Goal: Task Accomplishment & Management: Use online tool/utility

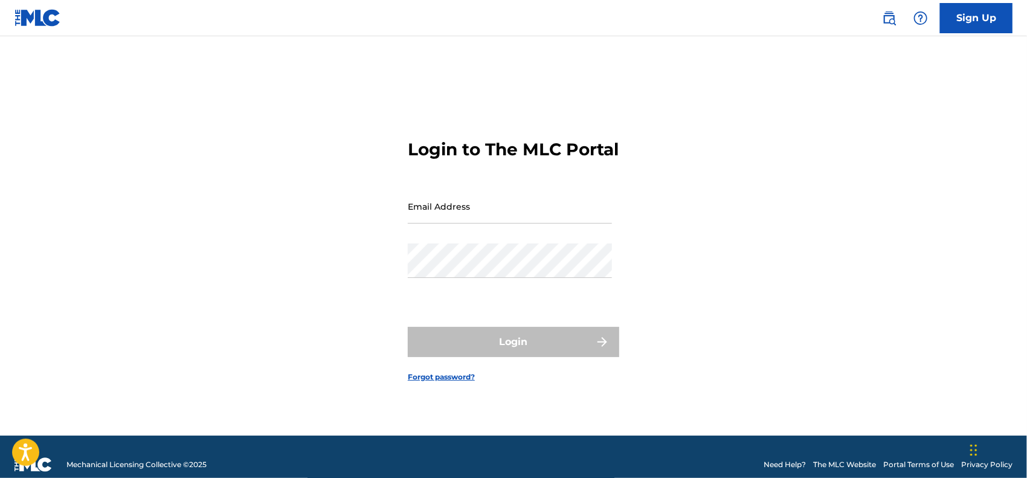
click at [525, 214] on input "Email Address" at bounding box center [510, 206] width 204 height 34
type input "[EMAIL_ADDRESS][DOMAIN_NAME]"
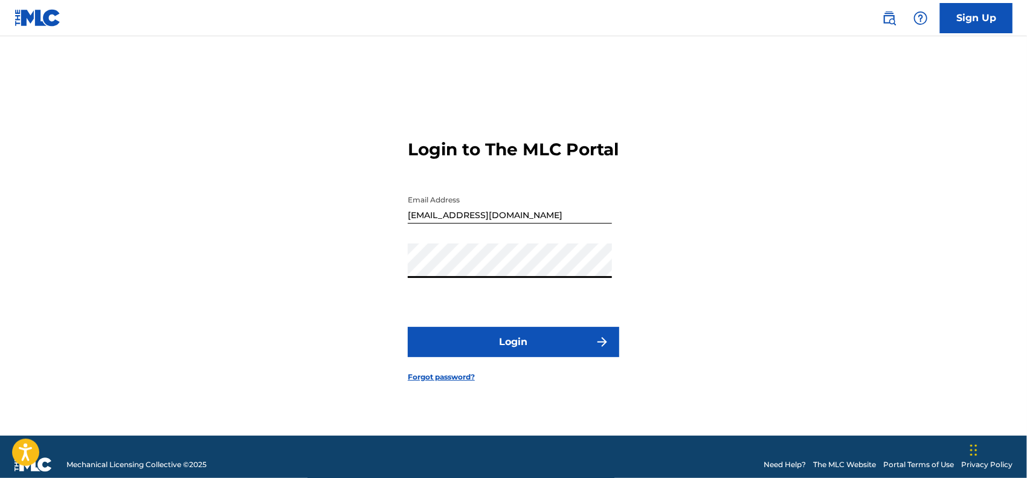
click at [408, 327] on button "Login" at bounding box center [513, 342] width 211 height 30
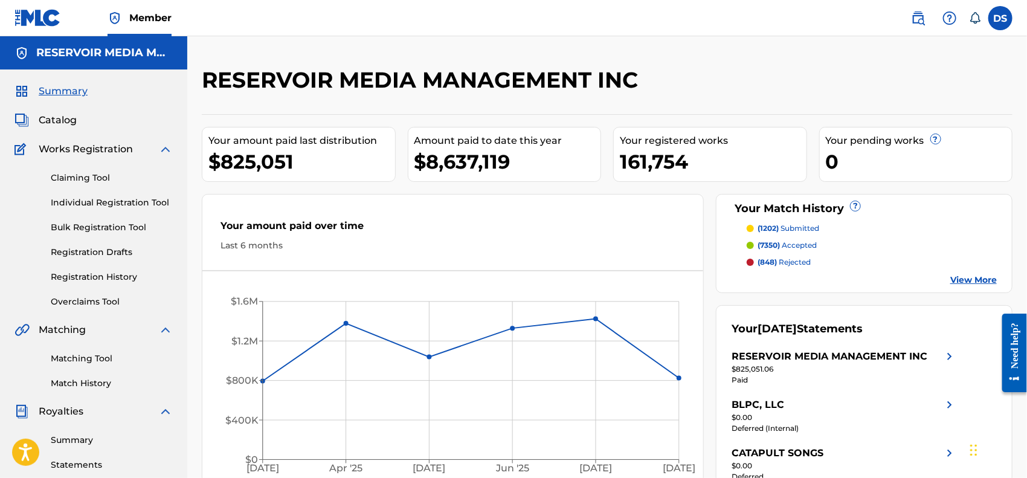
click at [92, 354] on link "Matching Tool" at bounding box center [112, 358] width 122 height 13
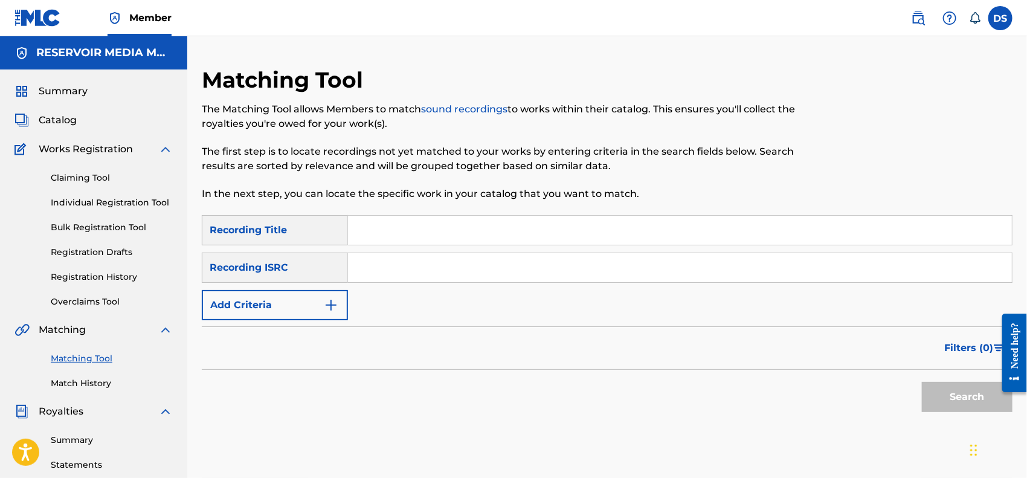
click at [440, 270] on input "Search Form" at bounding box center [680, 267] width 664 height 29
paste input "QZMER2216445"
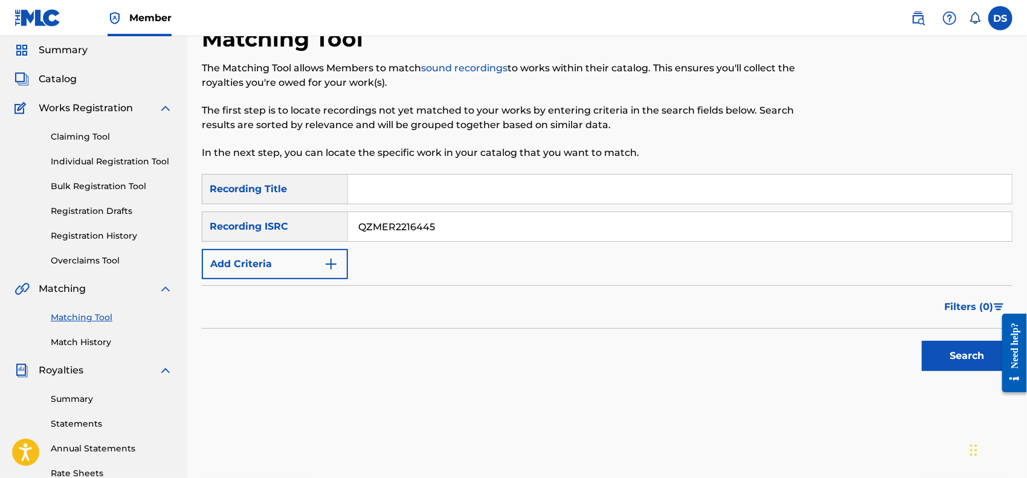
scroll to position [50, 0]
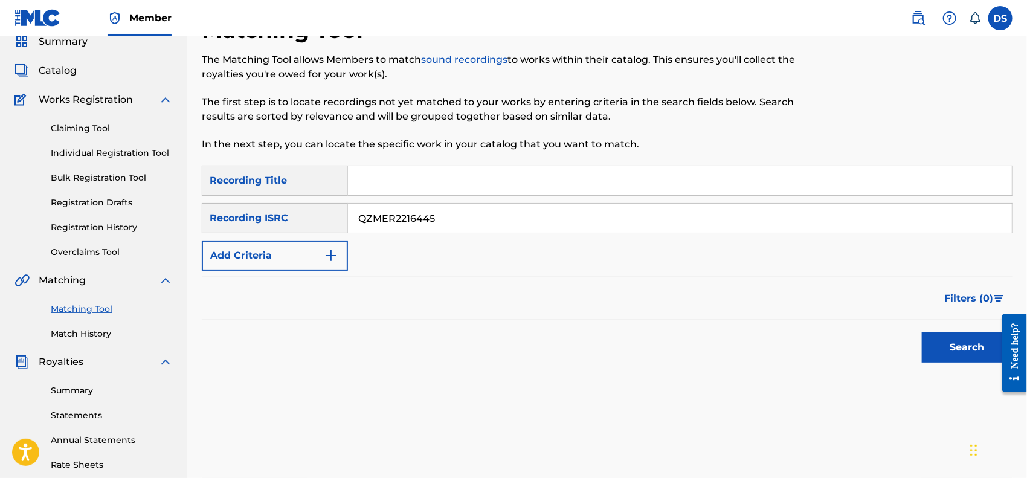
type input "QZMER2216445"
click at [957, 353] on button "Search" at bounding box center [966, 347] width 91 height 30
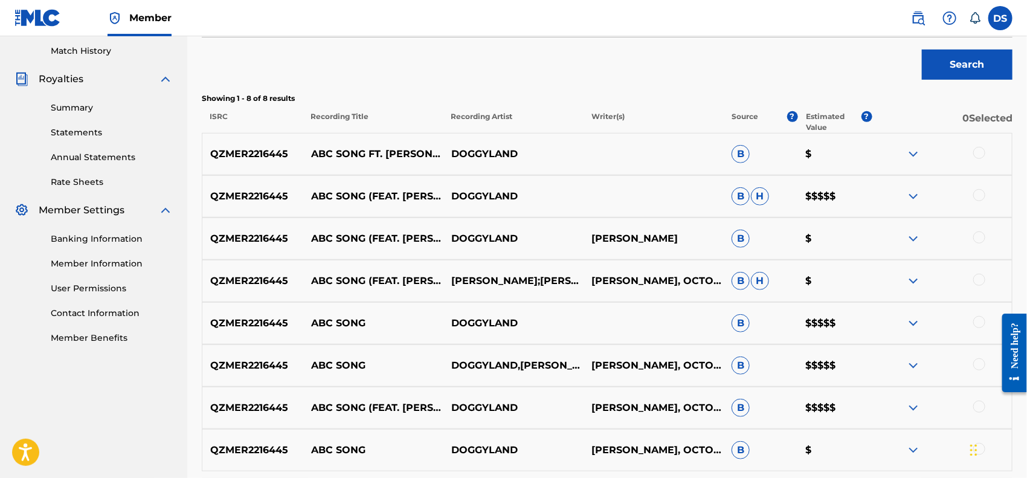
scroll to position [329, 0]
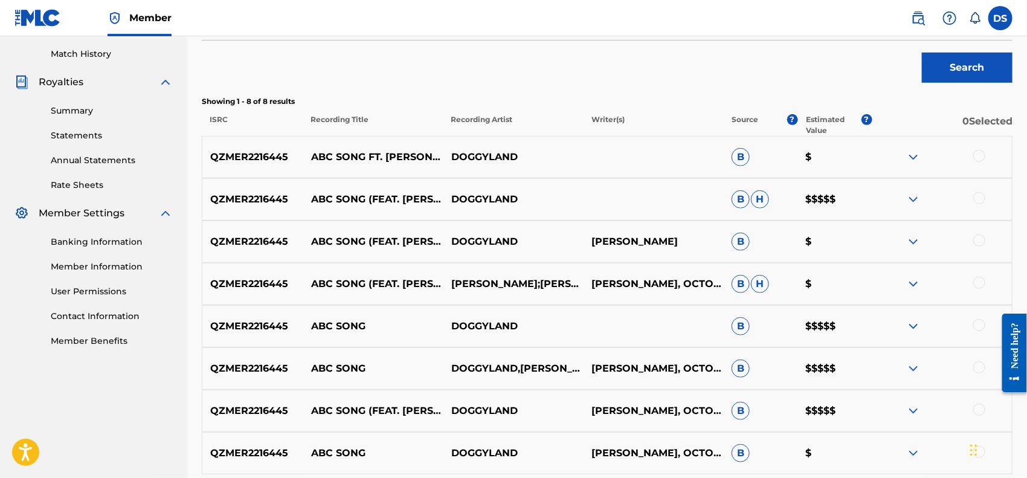
click at [913, 196] on img at bounding box center [913, 199] width 14 height 14
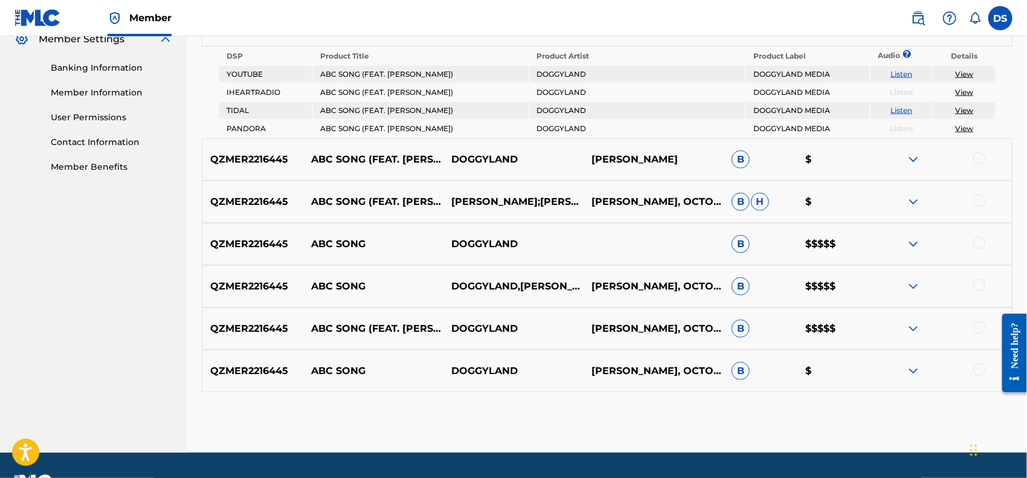
scroll to position [504, 0]
